Goal: Information Seeking & Learning: Understand process/instructions

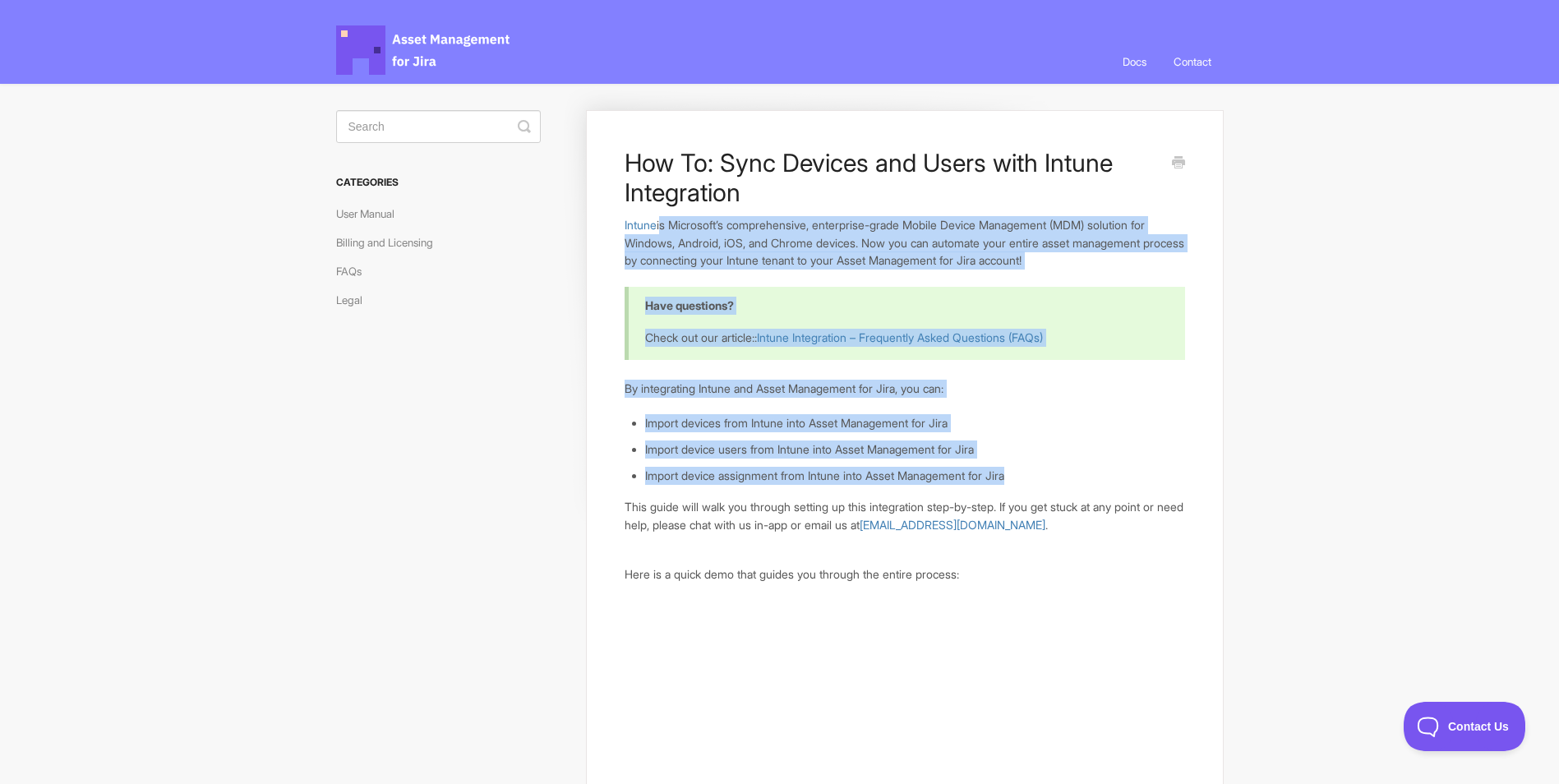
drag, startPoint x: 662, startPoint y: 224, endPoint x: 1084, endPoint y: 475, distance: 491.0
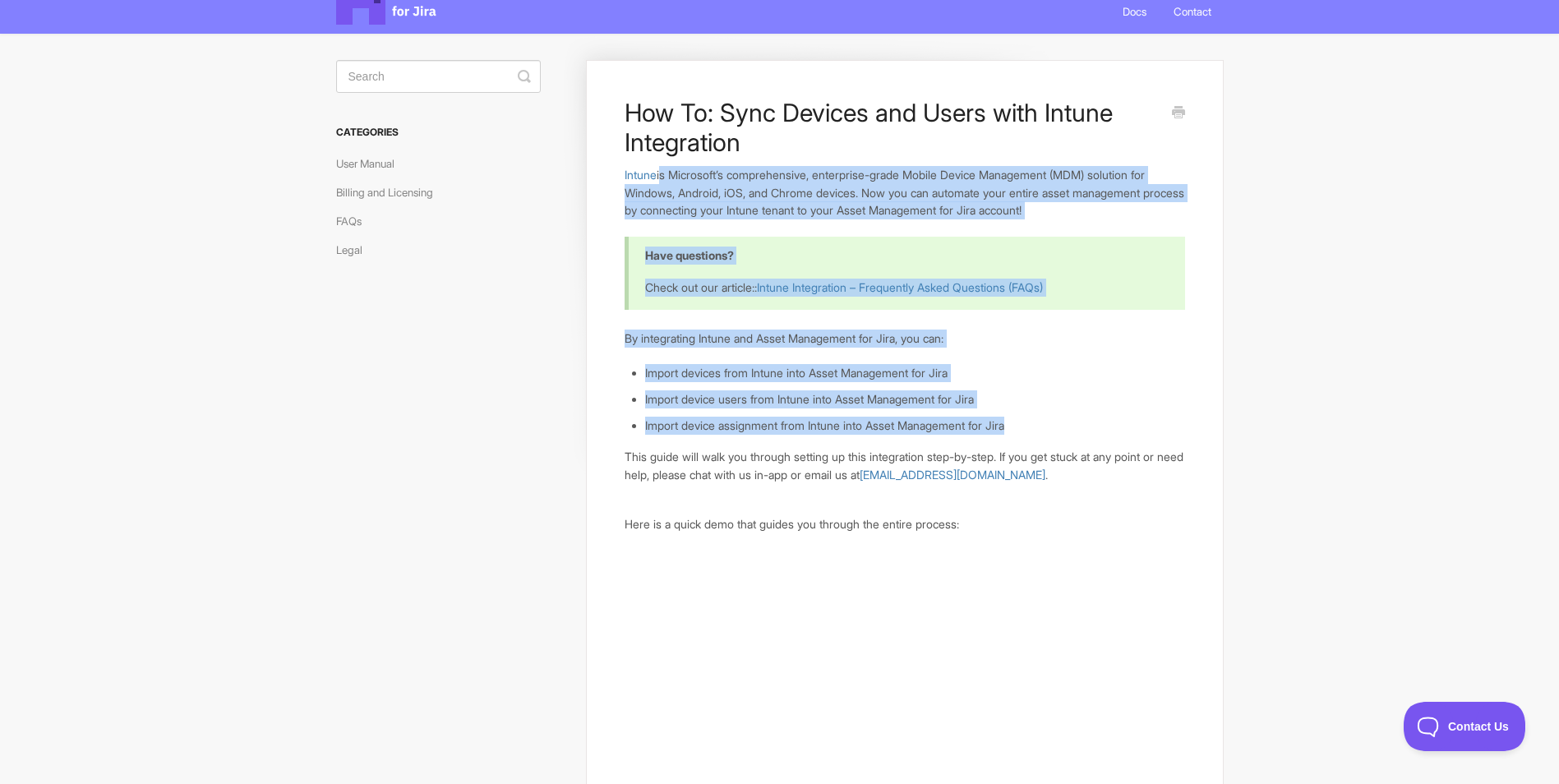
scroll to position [83, 0]
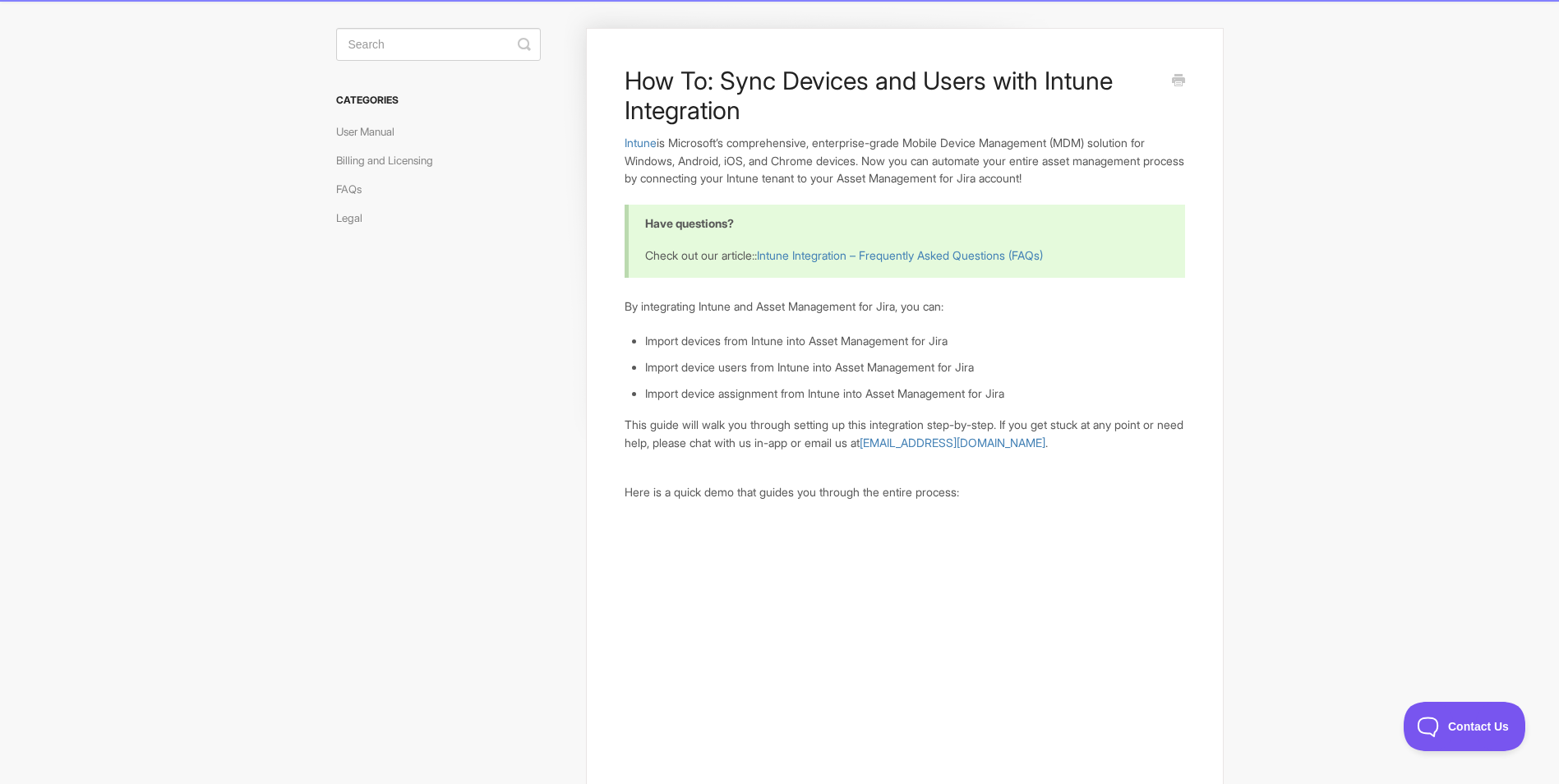
click at [672, 432] on p "This guide will walk you through setting up this integration step-by-step. If y…" at bounding box center [904, 433] width 560 height 35
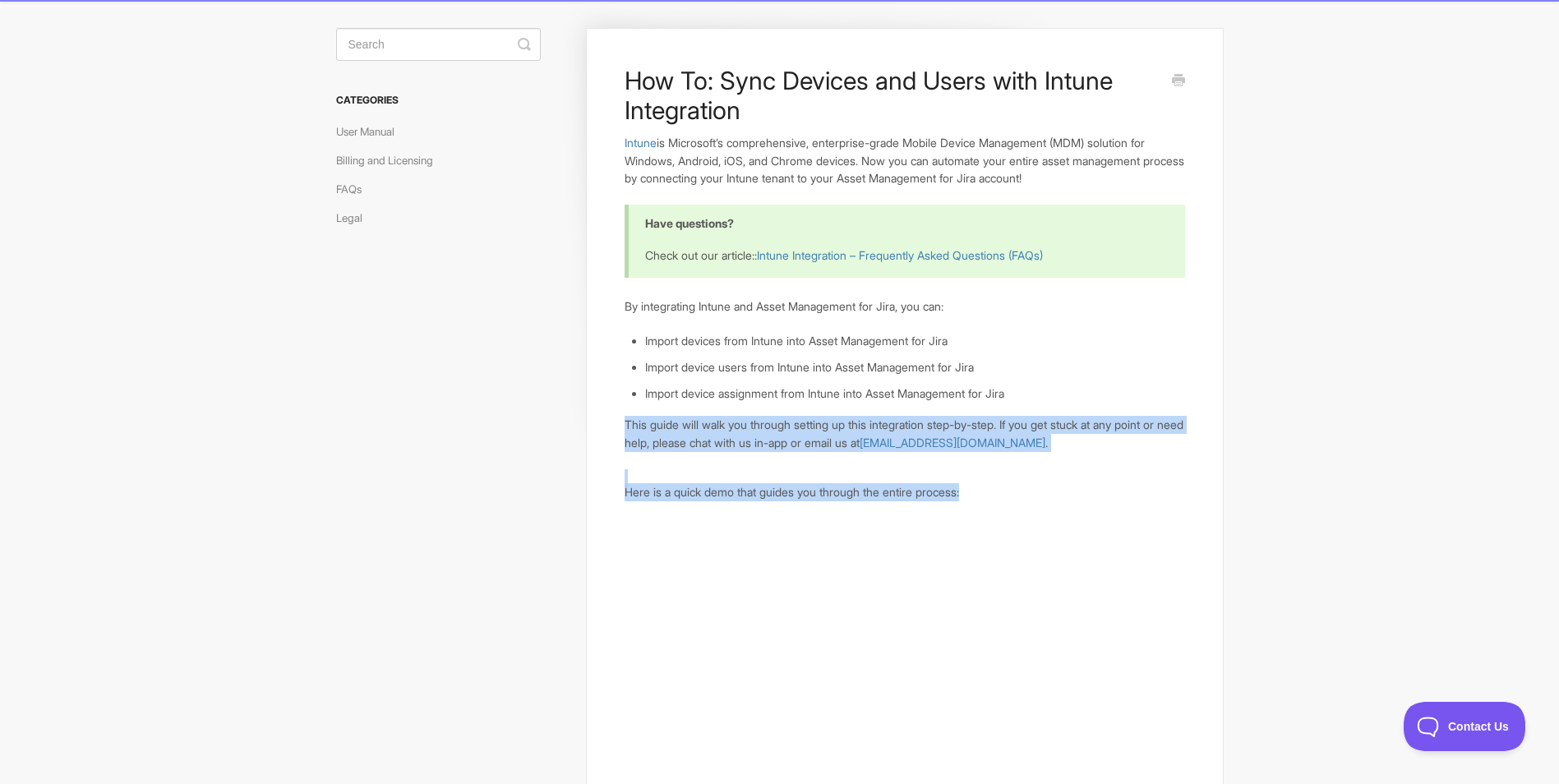
drag, startPoint x: 628, startPoint y: 421, endPoint x: 1147, endPoint y: 502, distance: 525.3
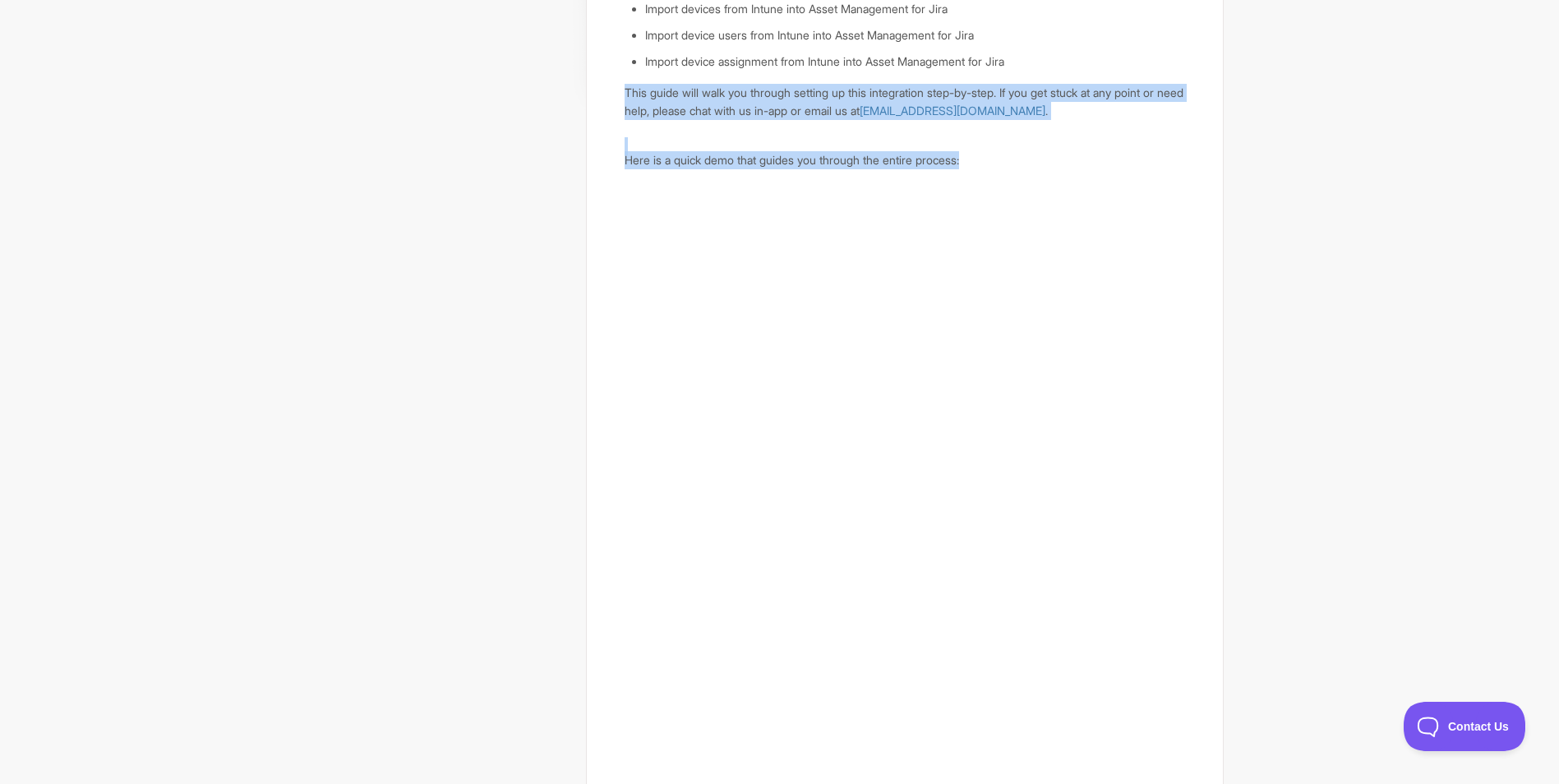
scroll to position [493, 0]
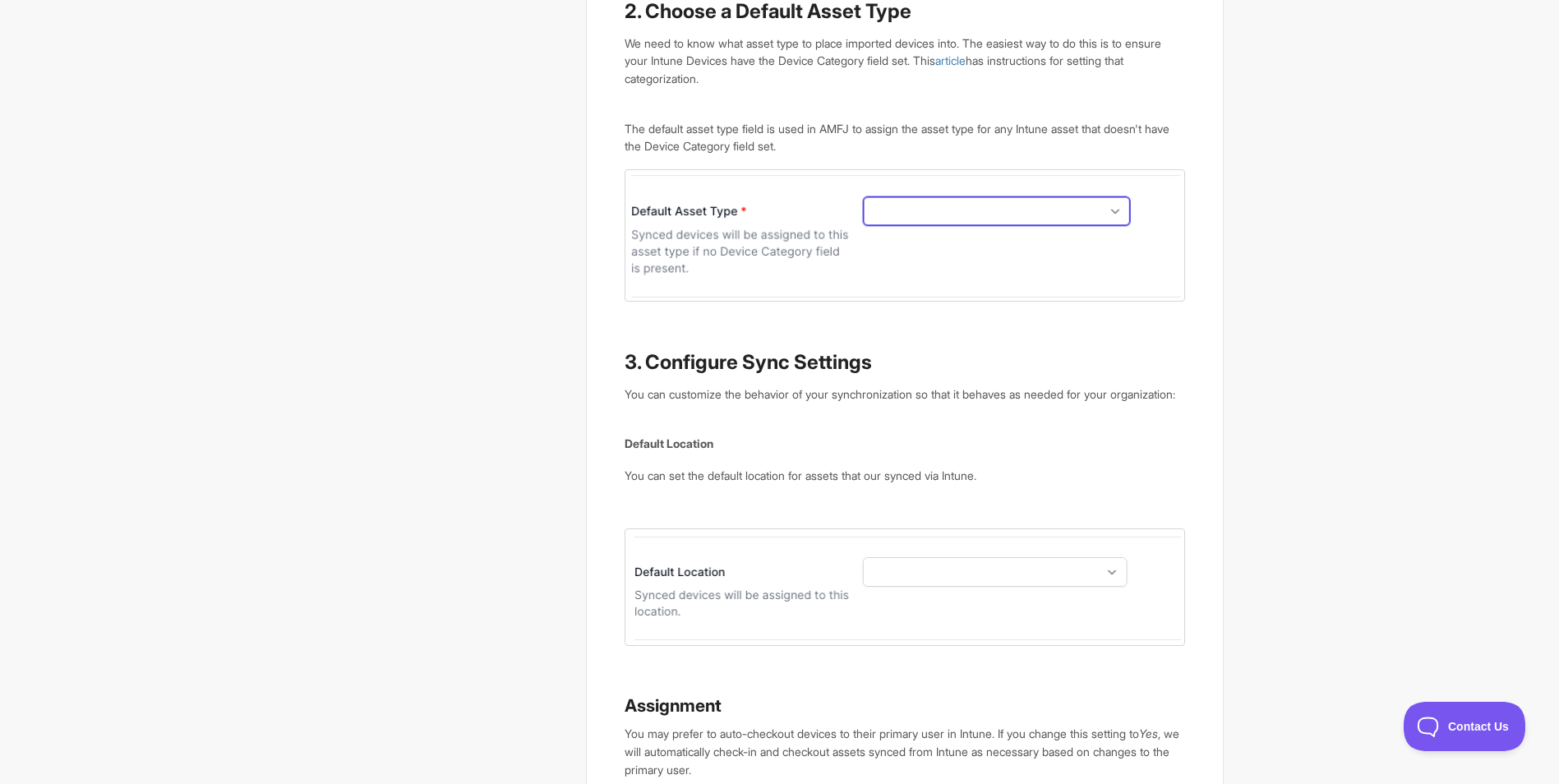
scroll to position [1972, 0]
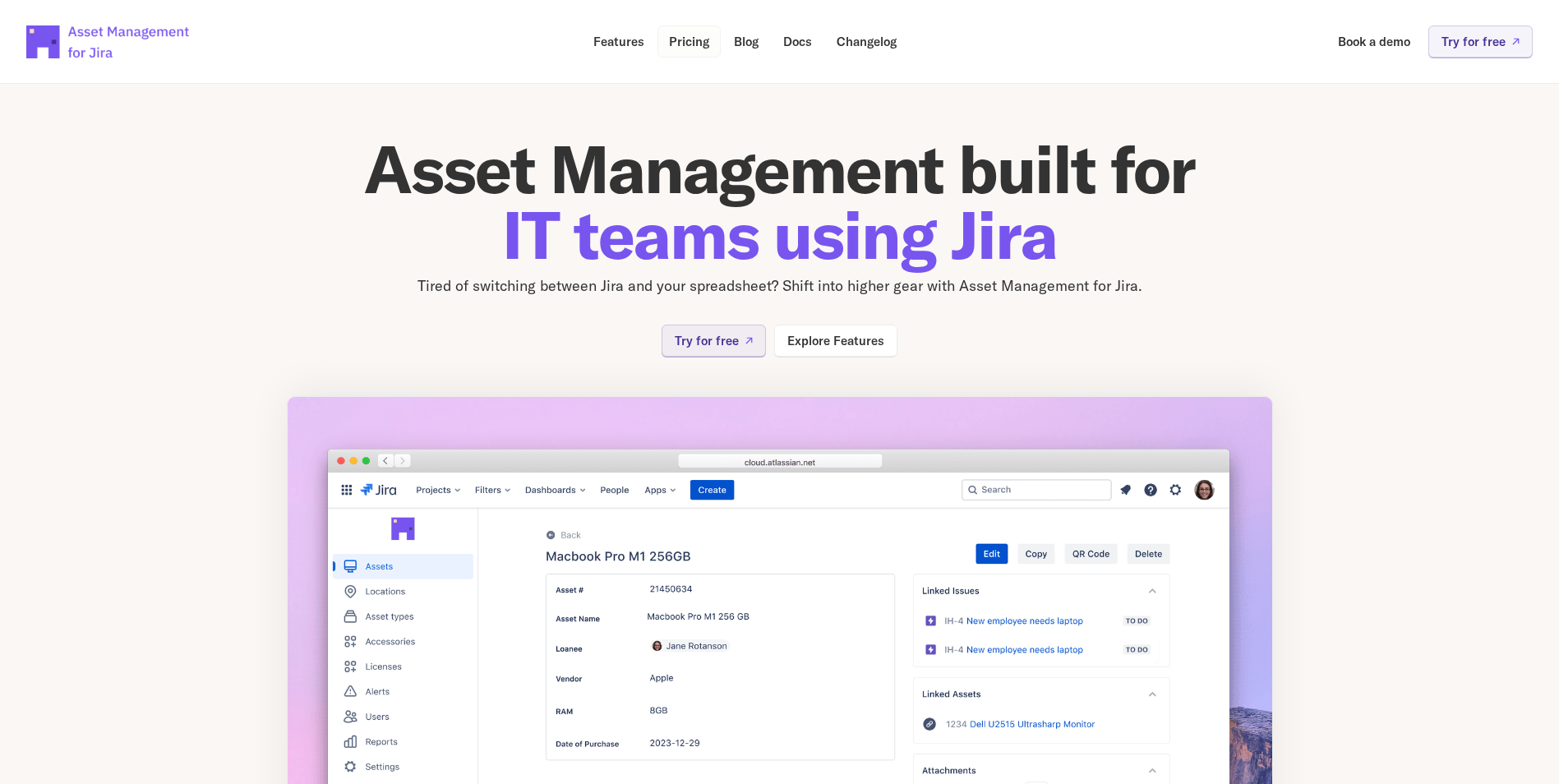
click at [687, 40] on p "Pricing" at bounding box center [689, 41] width 40 height 12
